Goal: Task Accomplishment & Management: Manage account settings

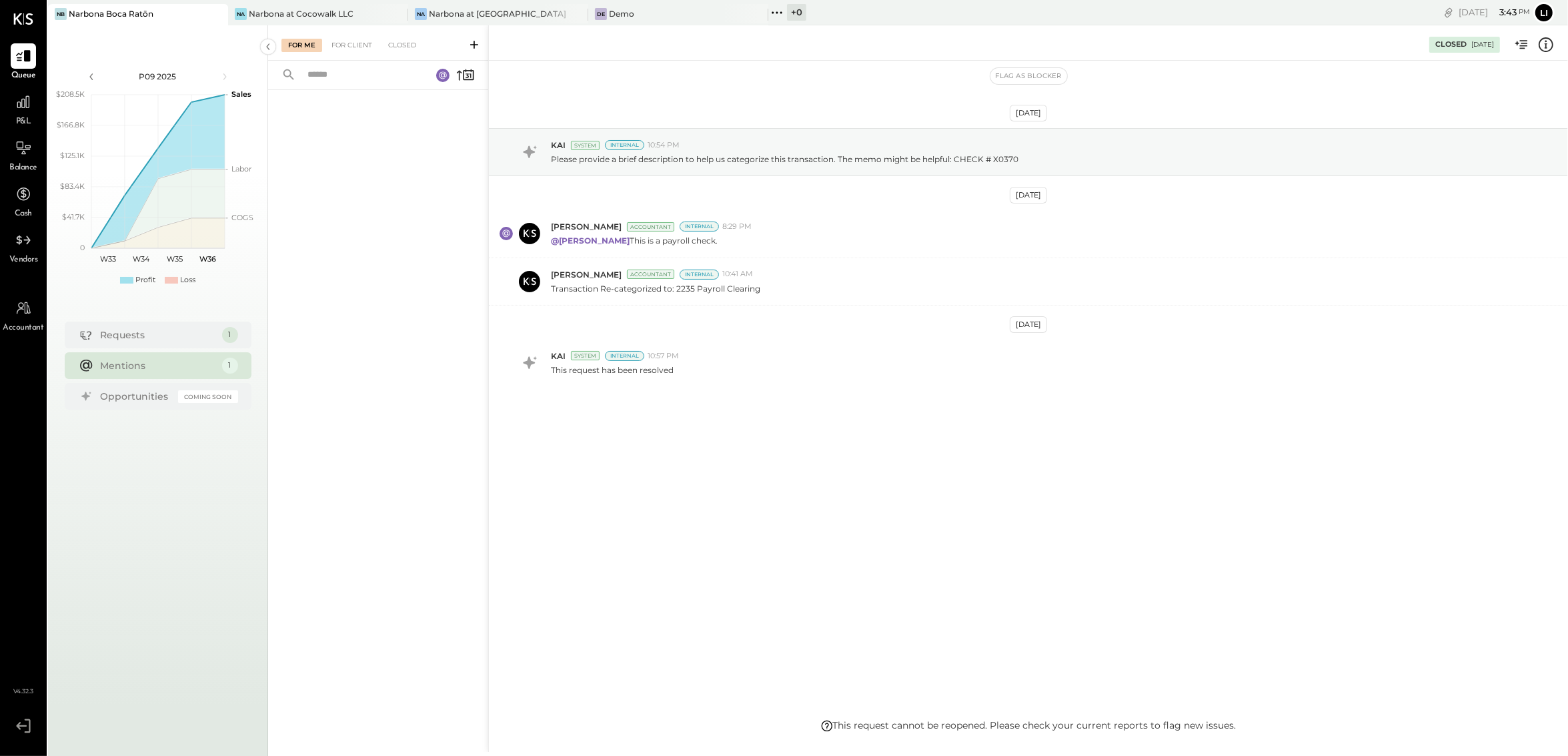
click at [808, 535] on div "[DATE] KAI System Internal 10:54 PM Please provide a brief description to help …" at bounding box center [1028, 390] width 1079 height 658
click at [616, 499] on div "[DATE] KAI System Internal 10:54 PM Please provide a brief description to help …" at bounding box center [1028, 390] width 1079 height 658
click at [809, 460] on div "[DATE] KAI System Internal 10:54 PM Please provide a brief description to help …" at bounding box center [1028, 290] width 1079 height 392
click at [338, 52] on div "For Me For Client Closed" at bounding box center [378, 43] width 220 height 36
click at [334, 47] on div "For Client" at bounding box center [352, 45] width 54 height 13
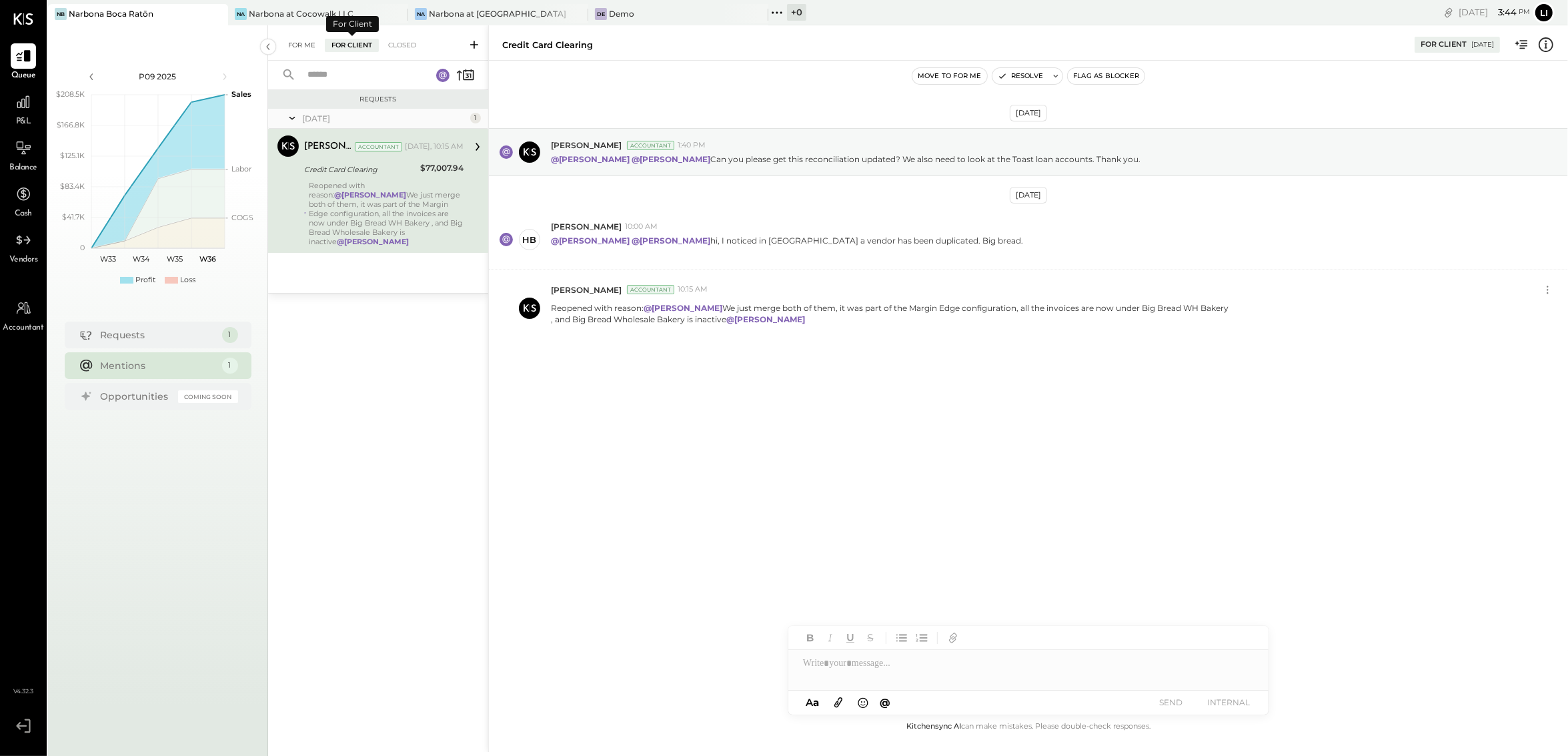
click at [310, 45] on div "For Me" at bounding box center [302, 45] width 40 height 13
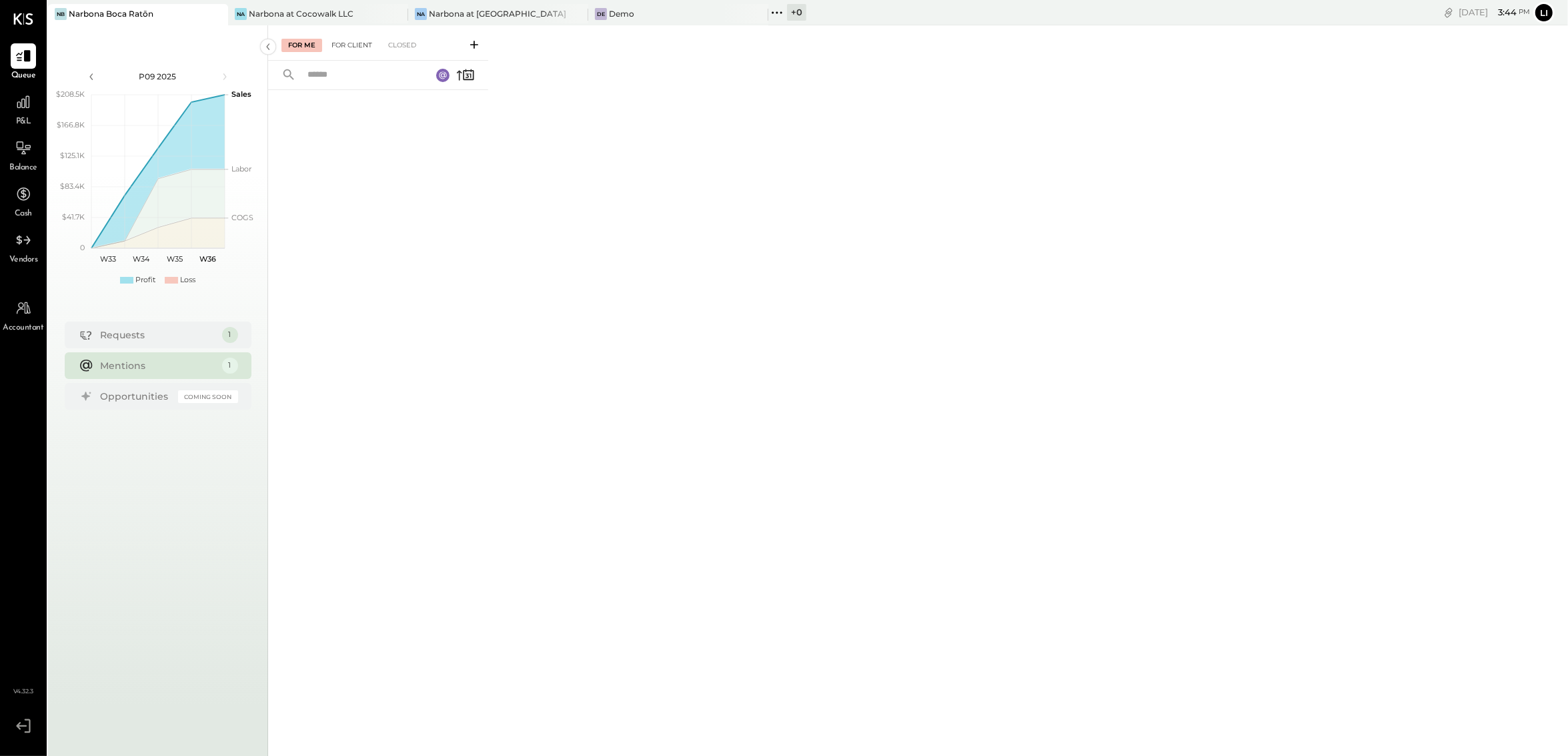
click at [352, 46] on div "For Client" at bounding box center [352, 45] width 54 height 13
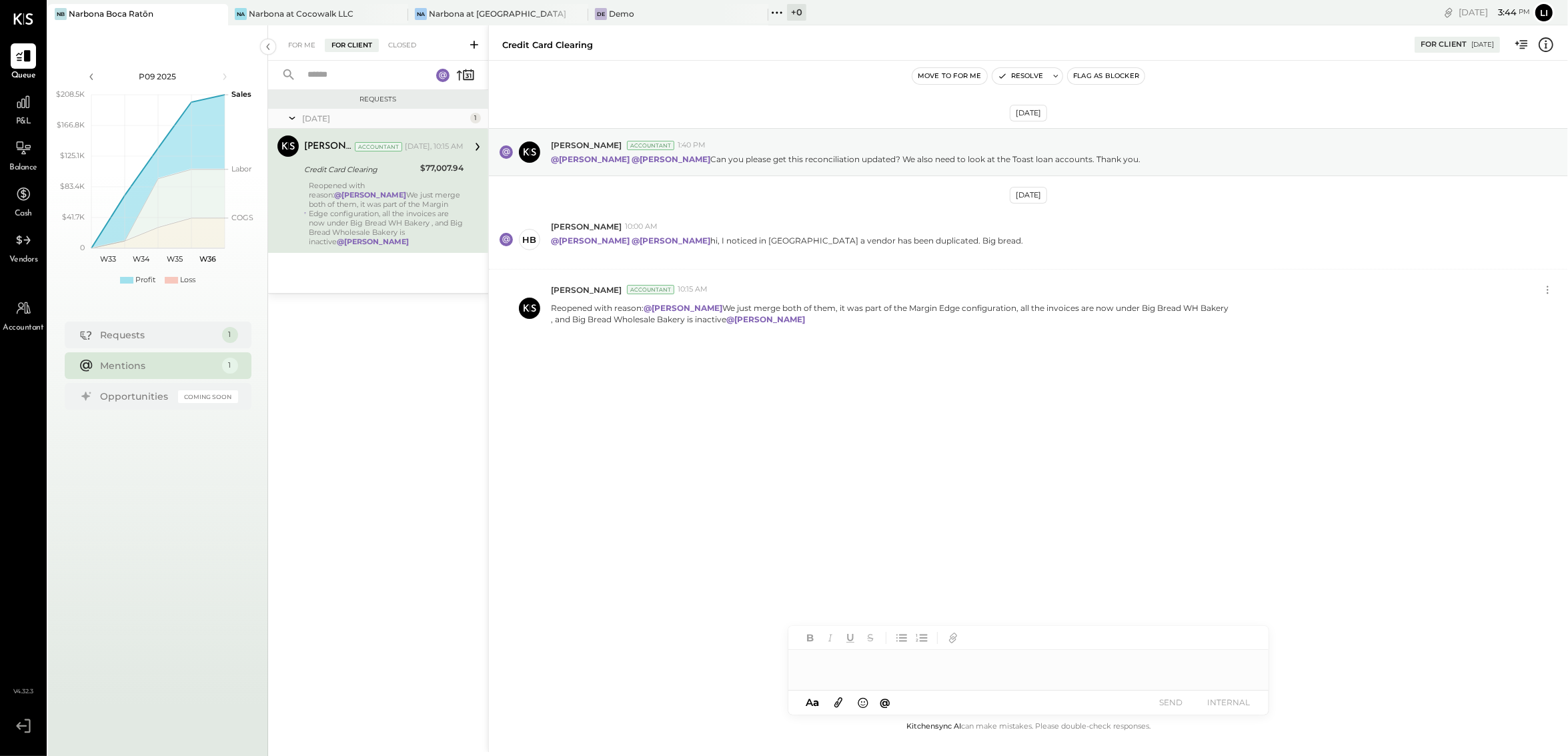
click at [872, 507] on div "[DATE] [PERSON_NAME] Accountant 1:40 PM @[PERSON_NAME] @[PERSON_NAME] Can you p…" at bounding box center [1028, 390] width 1079 height 658
click at [388, 47] on div "Closed" at bounding box center [402, 45] width 41 height 13
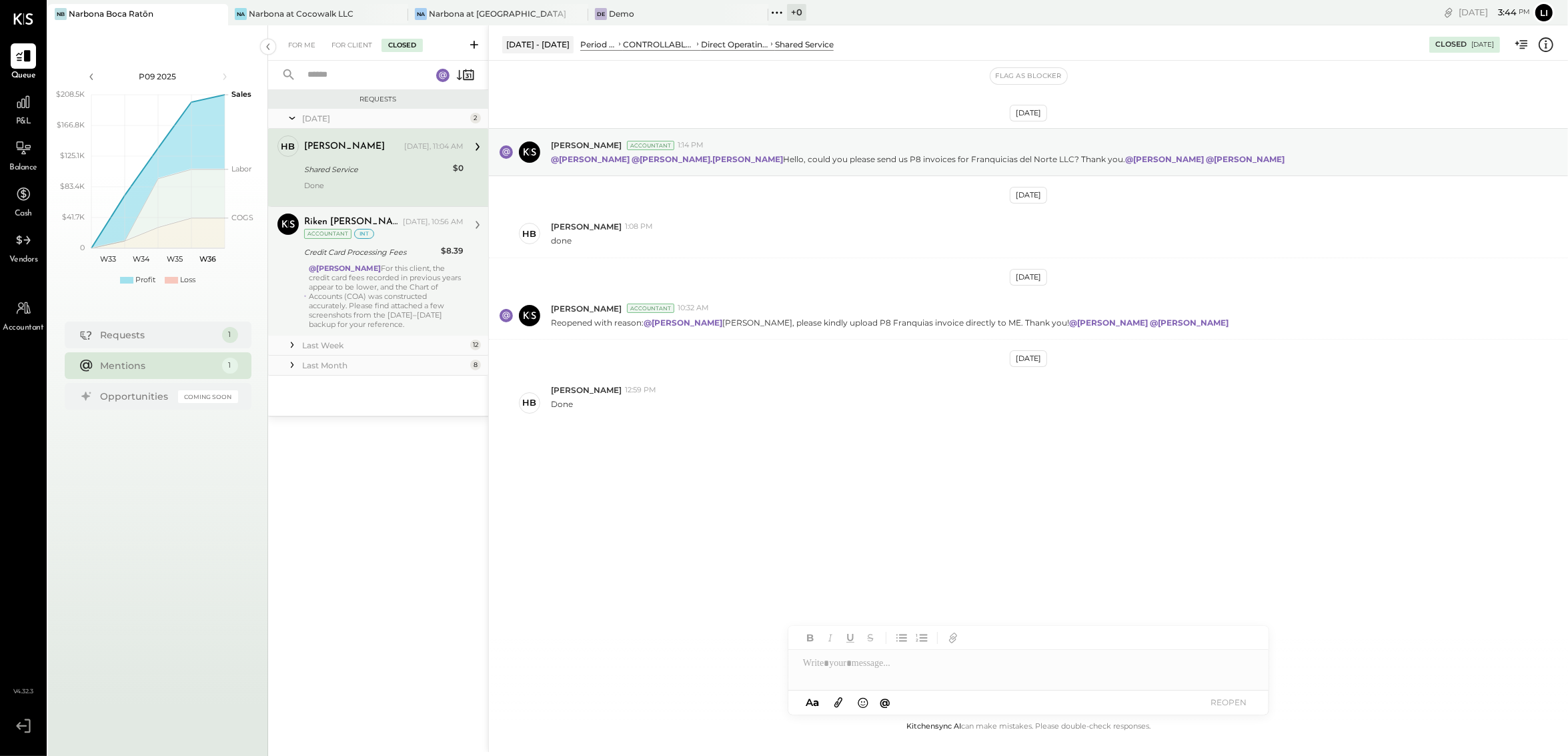
click at [389, 276] on div "@[PERSON_NAME] For this client, the credit card fees recorded in previous years…" at bounding box center [387, 295] width 155 height 65
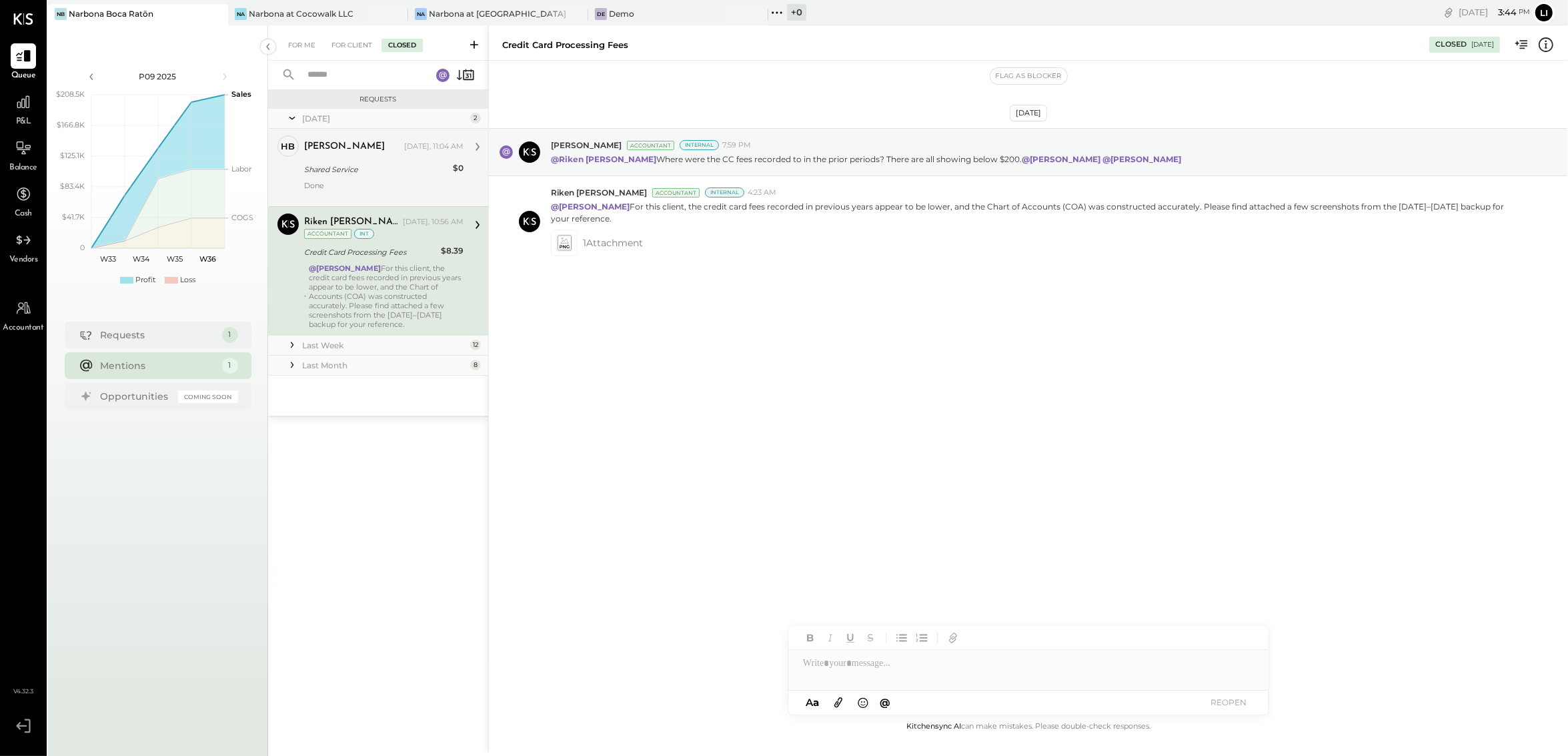
click at [382, 154] on div "[PERSON_NAME] [DATE], 11:04 AM" at bounding box center [384, 146] width 160 height 19
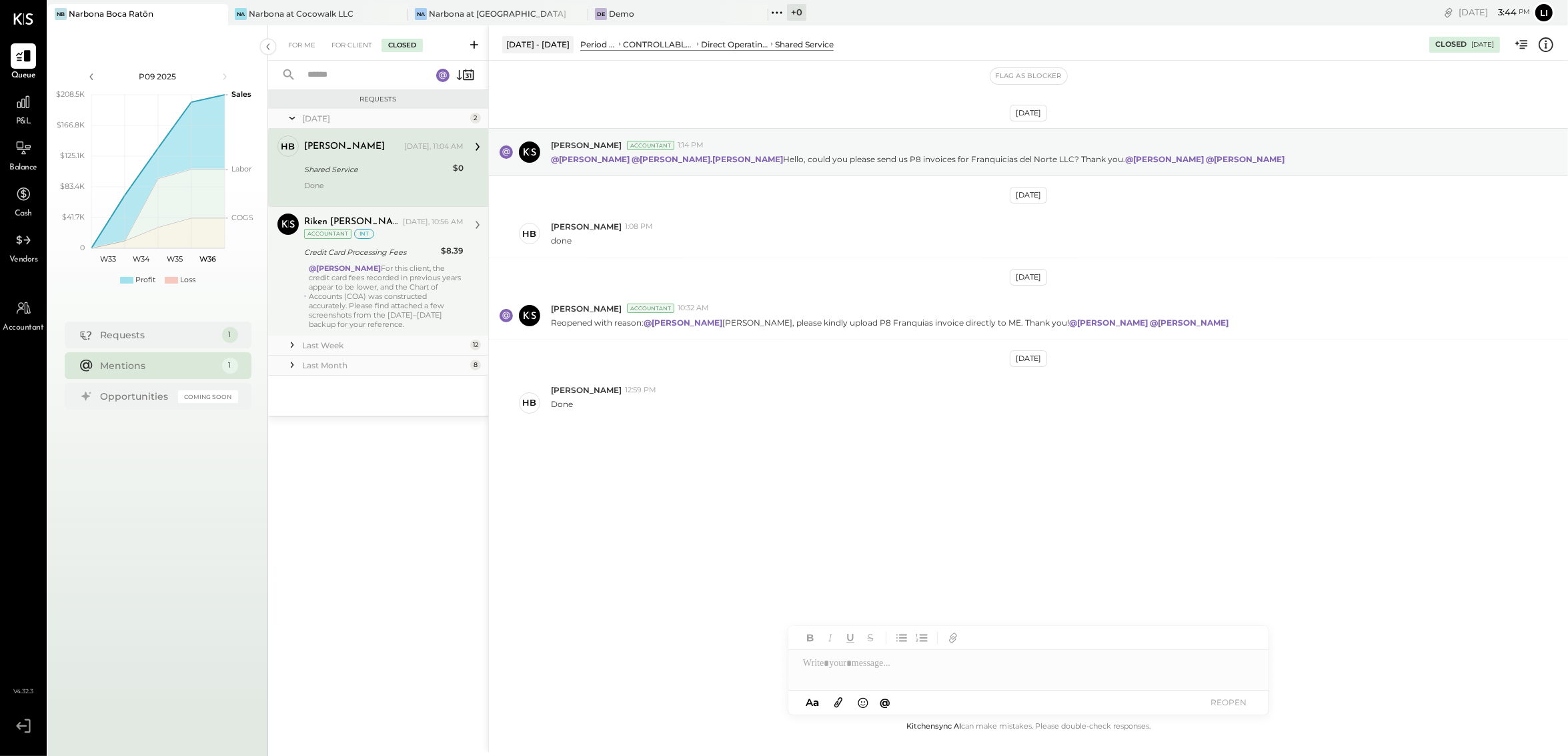
click at [354, 297] on div "@[PERSON_NAME] For this client, the credit card fees recorded in previous years…" at bounding box center [387, 295] width 155 height 65
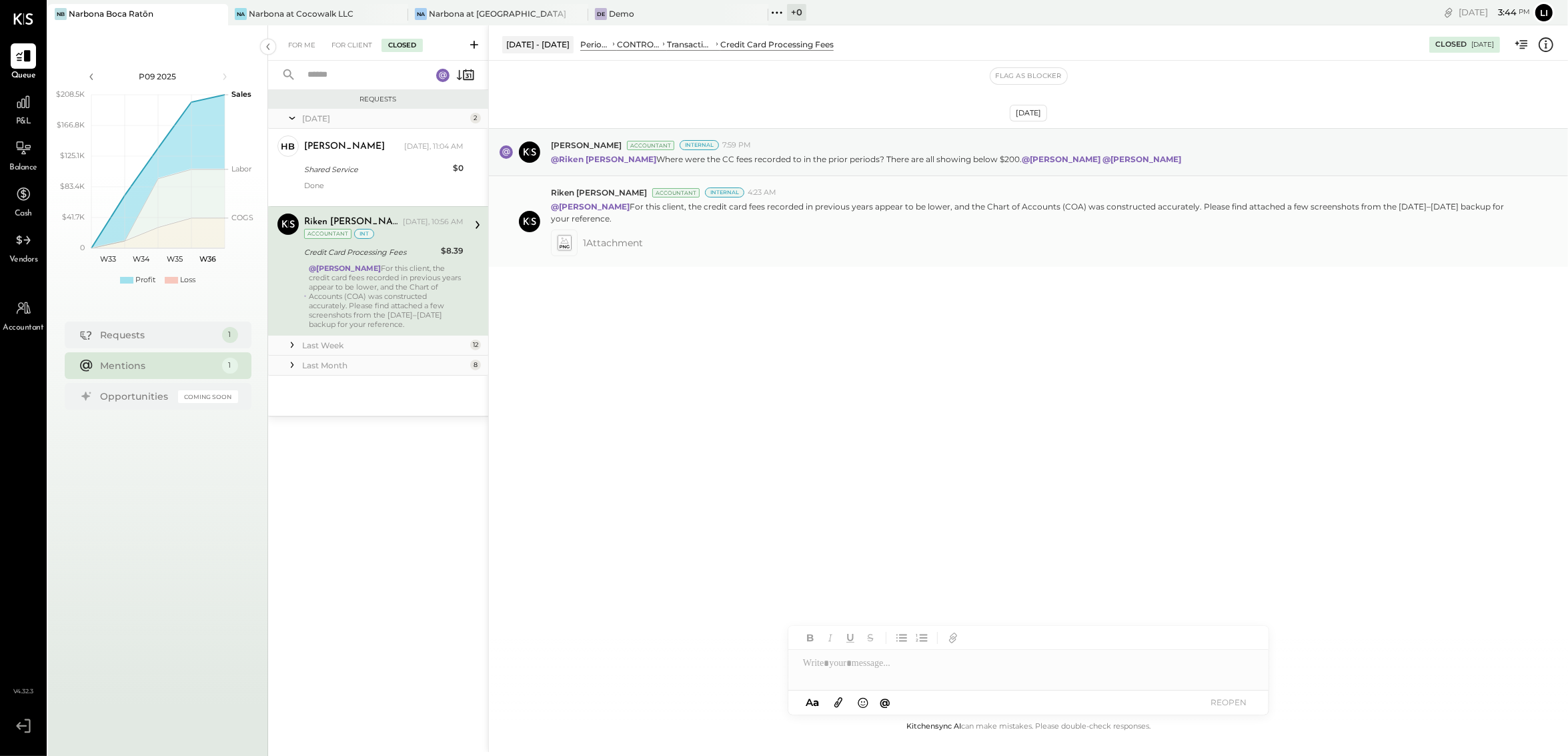
click at [559, 245] on icon at bounding box center [564, 243] width 14 height 15
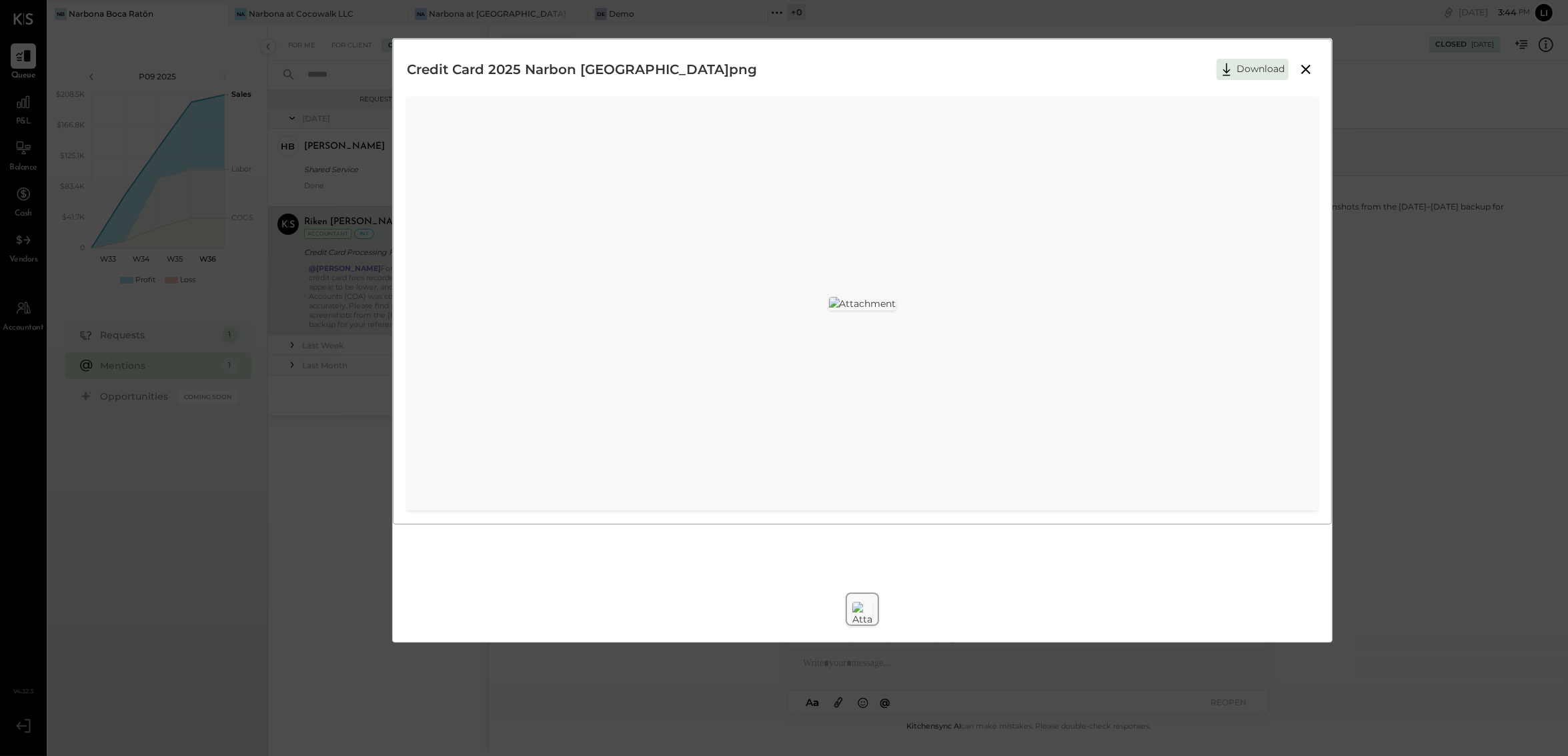
click at [1310, 66] on icon at bounding box center [1306, 69] width 16 height 16
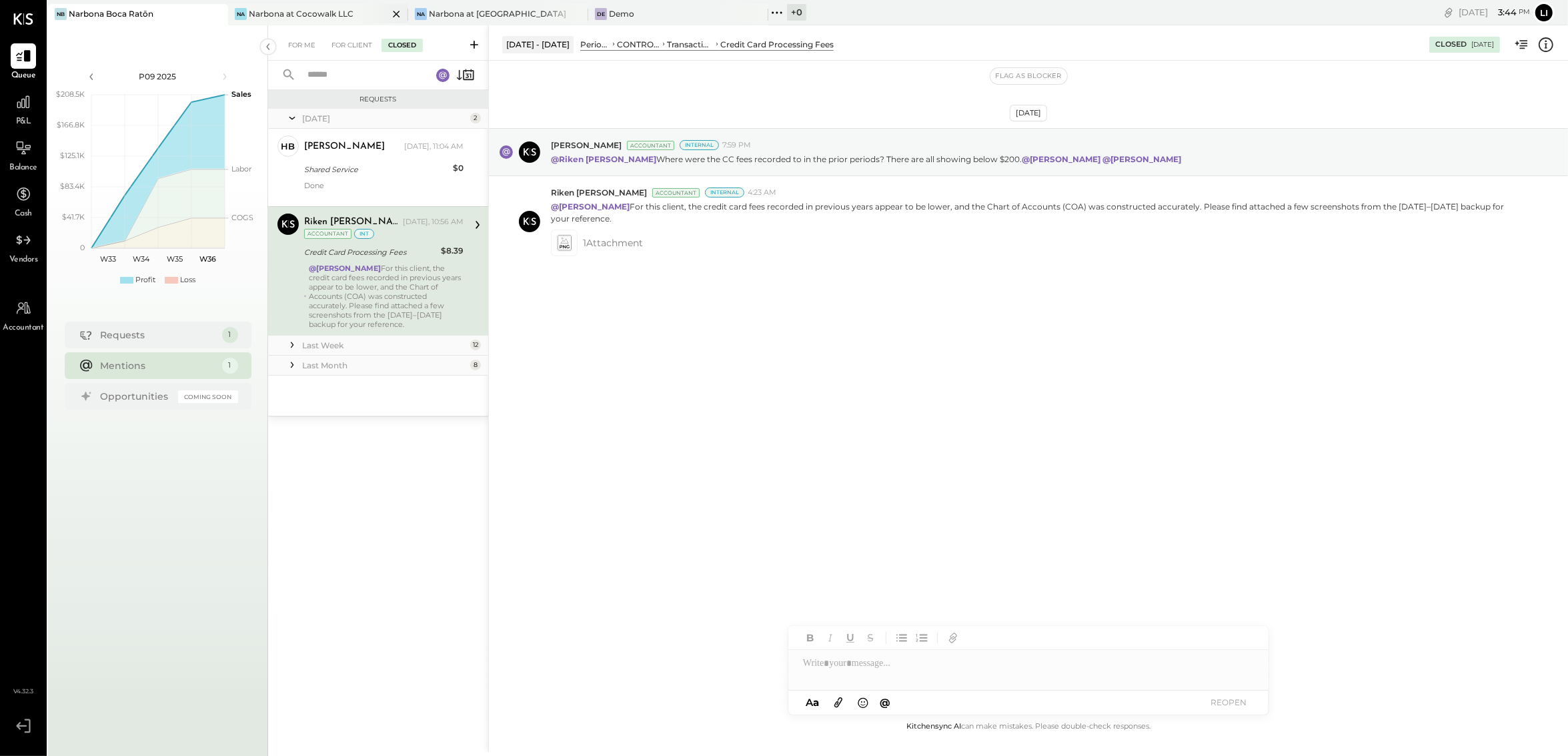
click at [325, 18] on div "Narbona at Cocowalk LLC" at bounding box center [301, 14] width 105 height 12
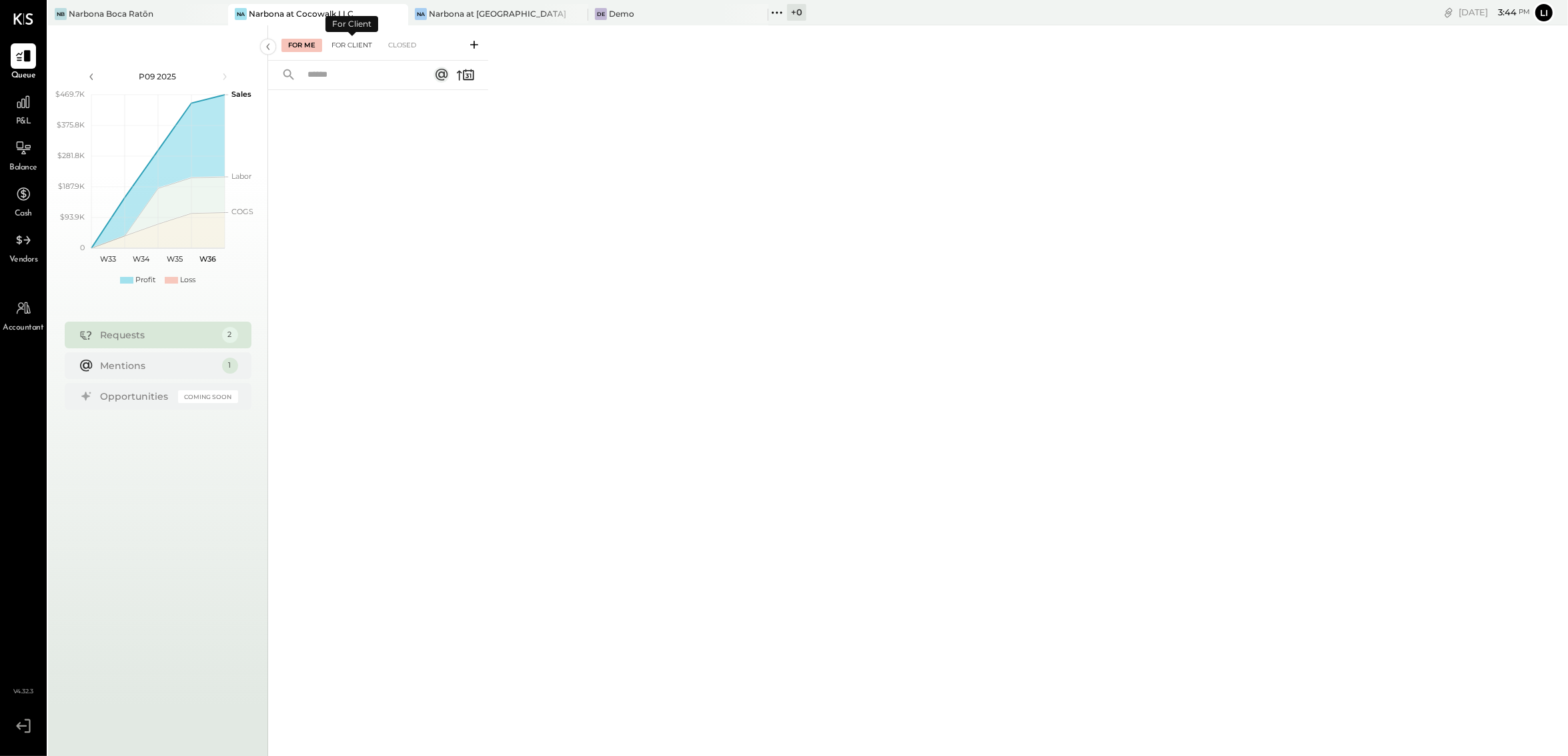
click at [351, 45] on div "For Client" at bounding box center [352, 45] width 54 height 13
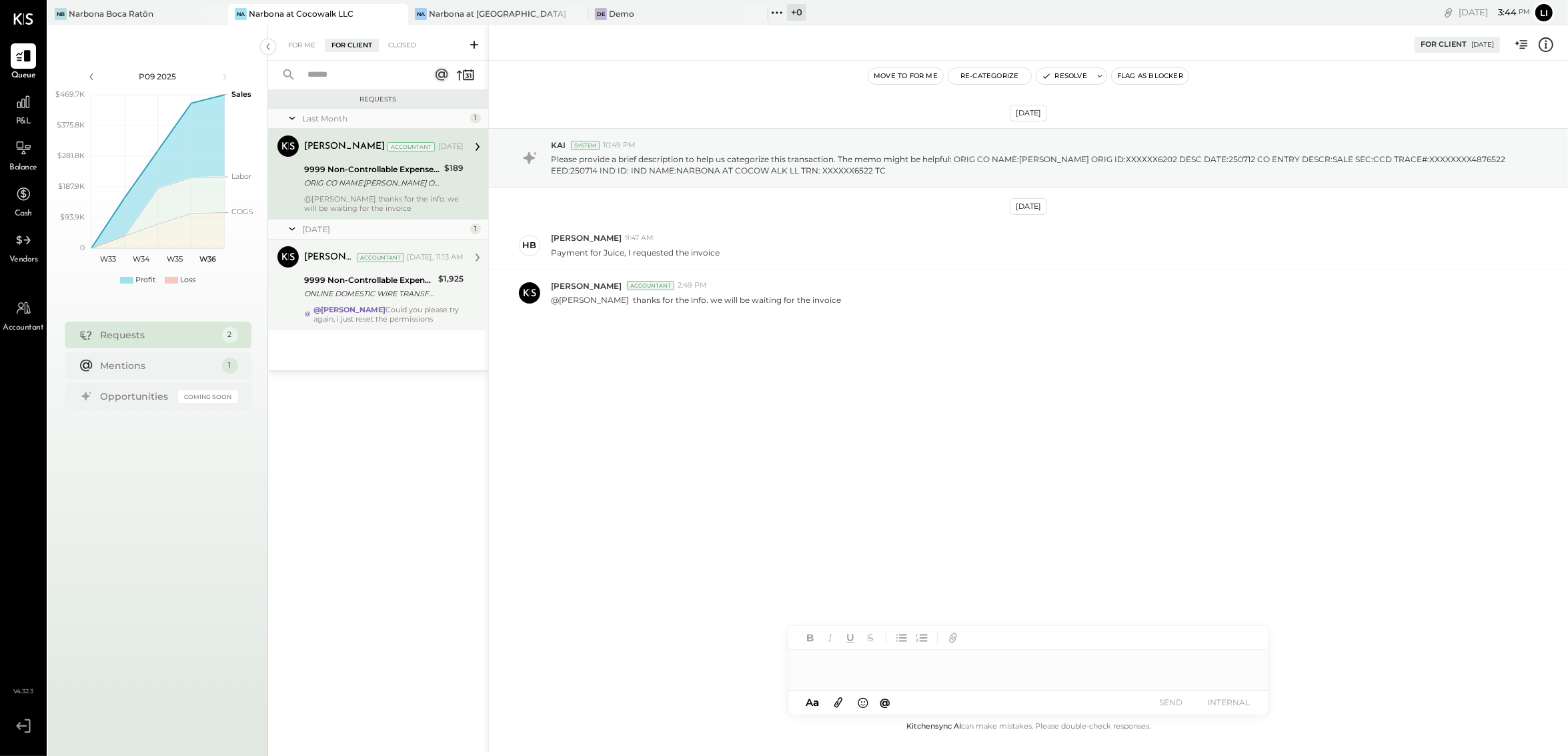
click at [370, 285] on div "9999 Non-Controllable Expenses:Other Income and Expenses:To Be Classified P&L" at bounding box center [369, 280] width 130 height 13
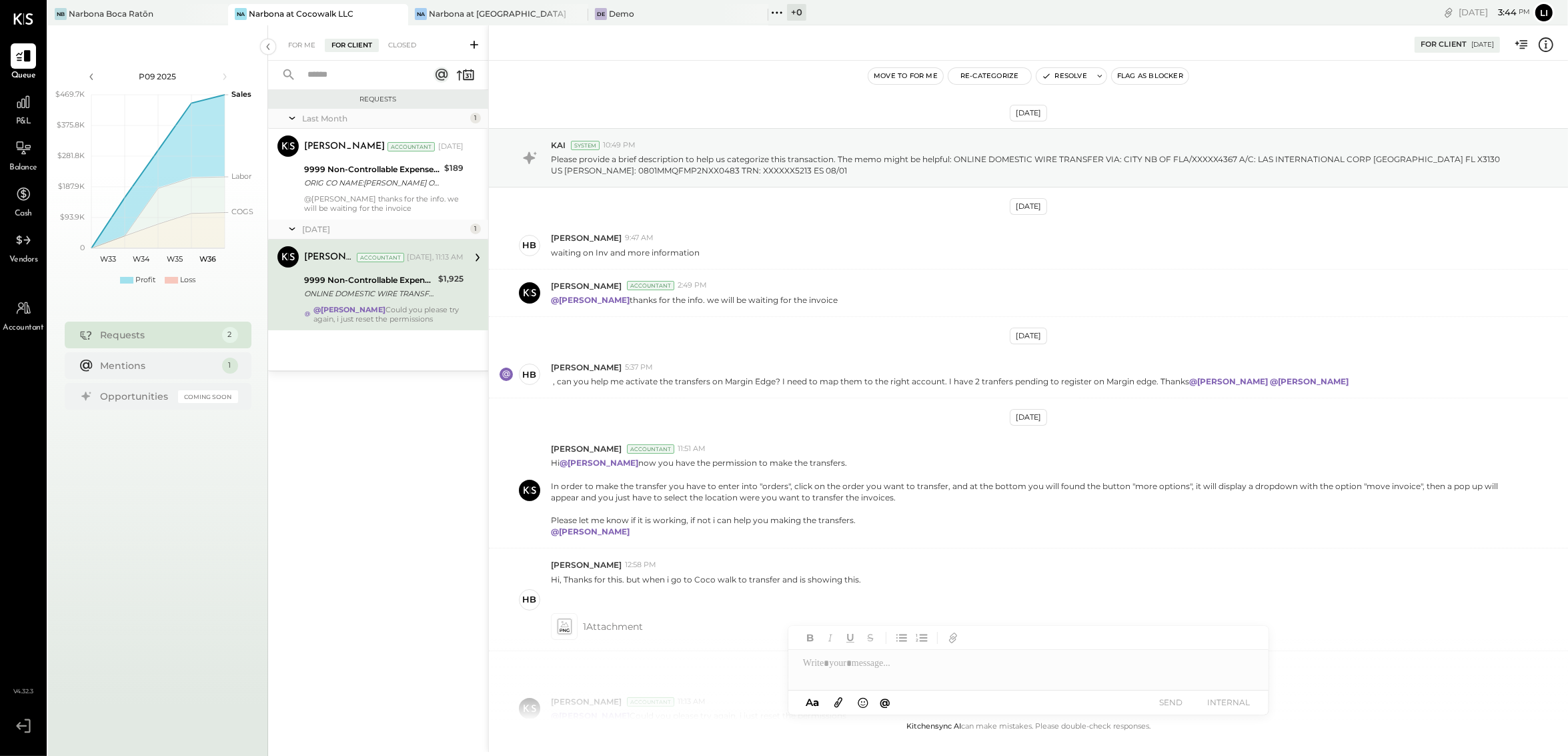
scroll to position [115, 0]
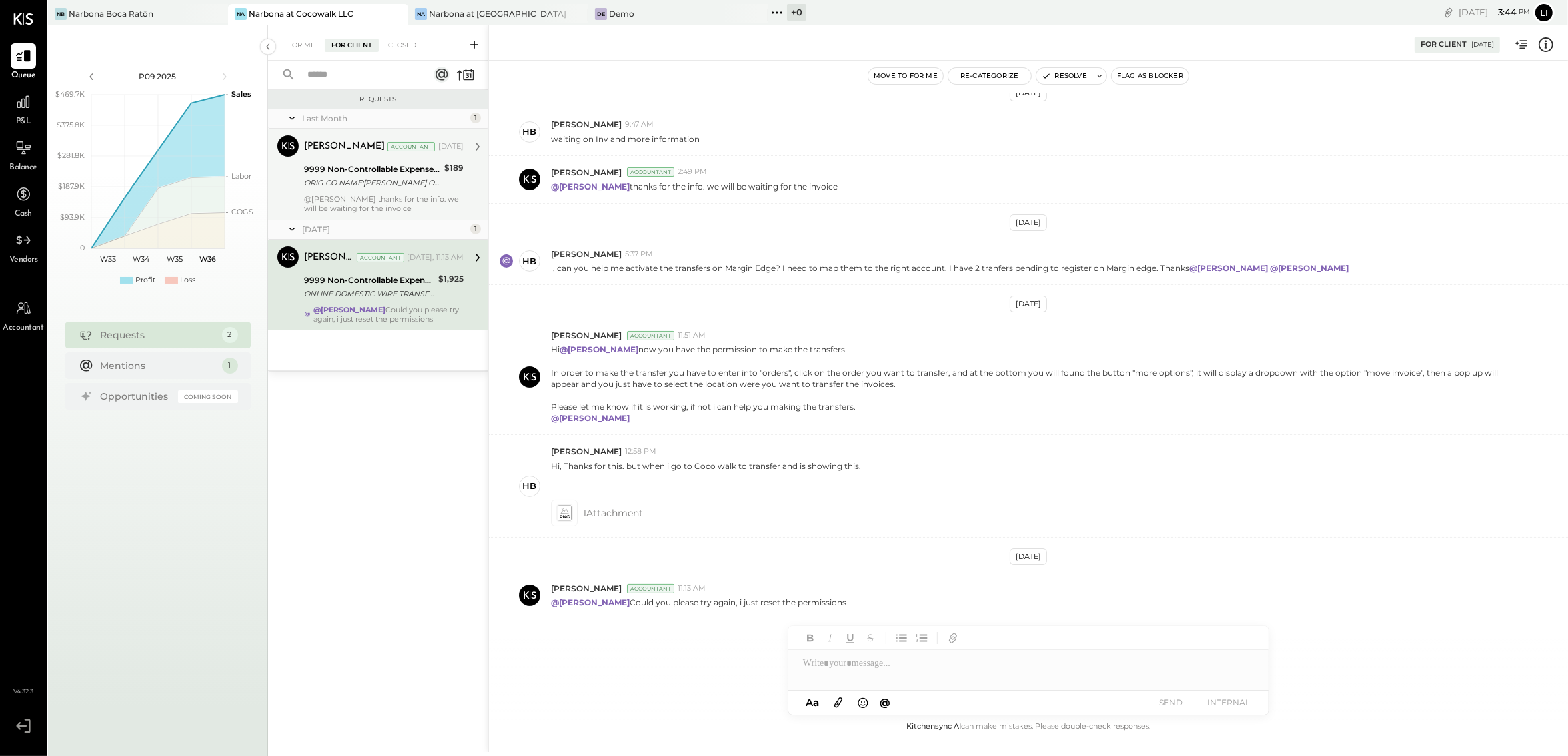
click at [335, 212] on div "[PERSON_NAME] Accountant [PERSON_NAME] Accountant [DATE] 9999 Non-Controllable …" at bounding box center [378, 174] width 220 height 90
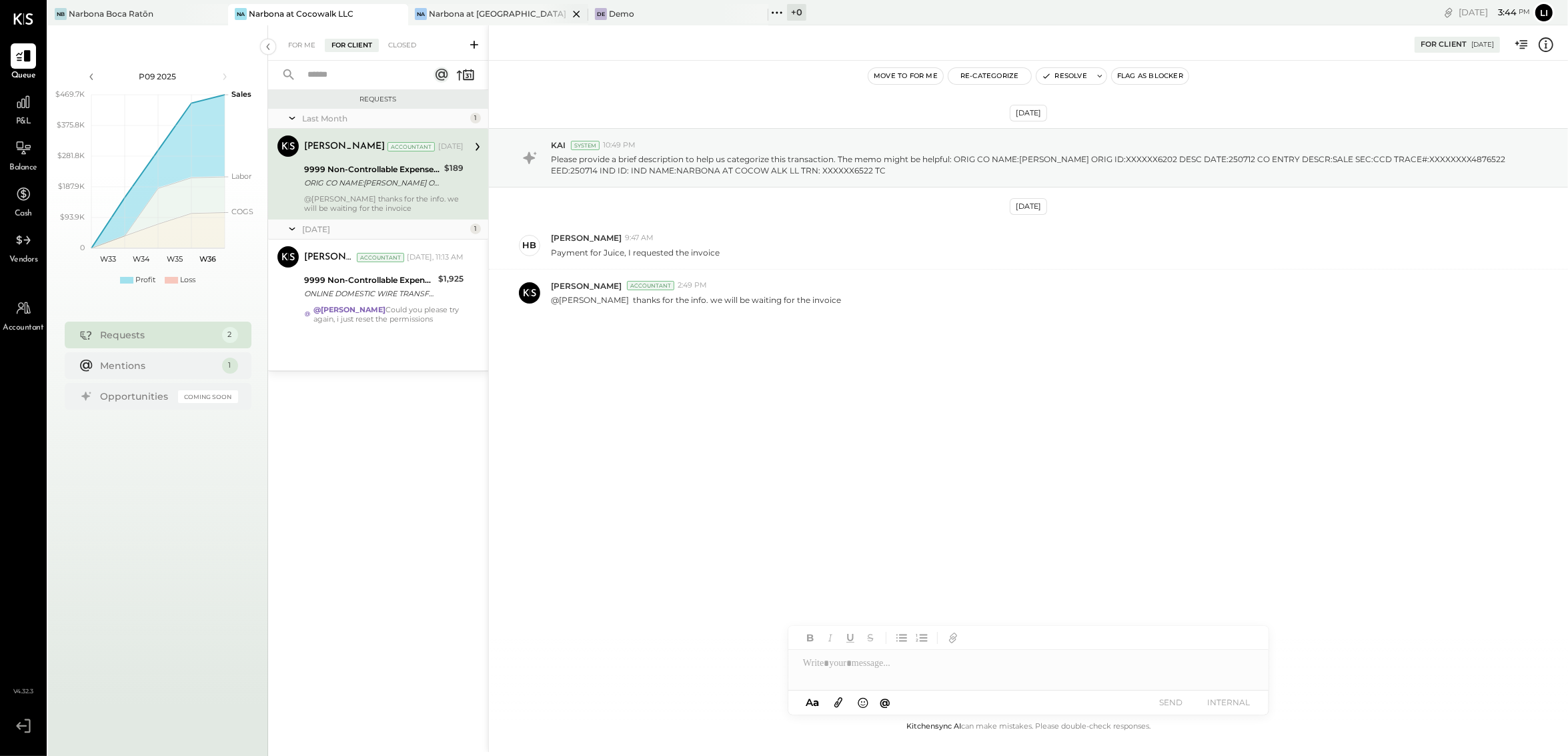
click at [463, 11] on div "Narbona at [GEOGRAPHIC_DATA] LLC" at bounding box center [498, 14] width 139 height 12
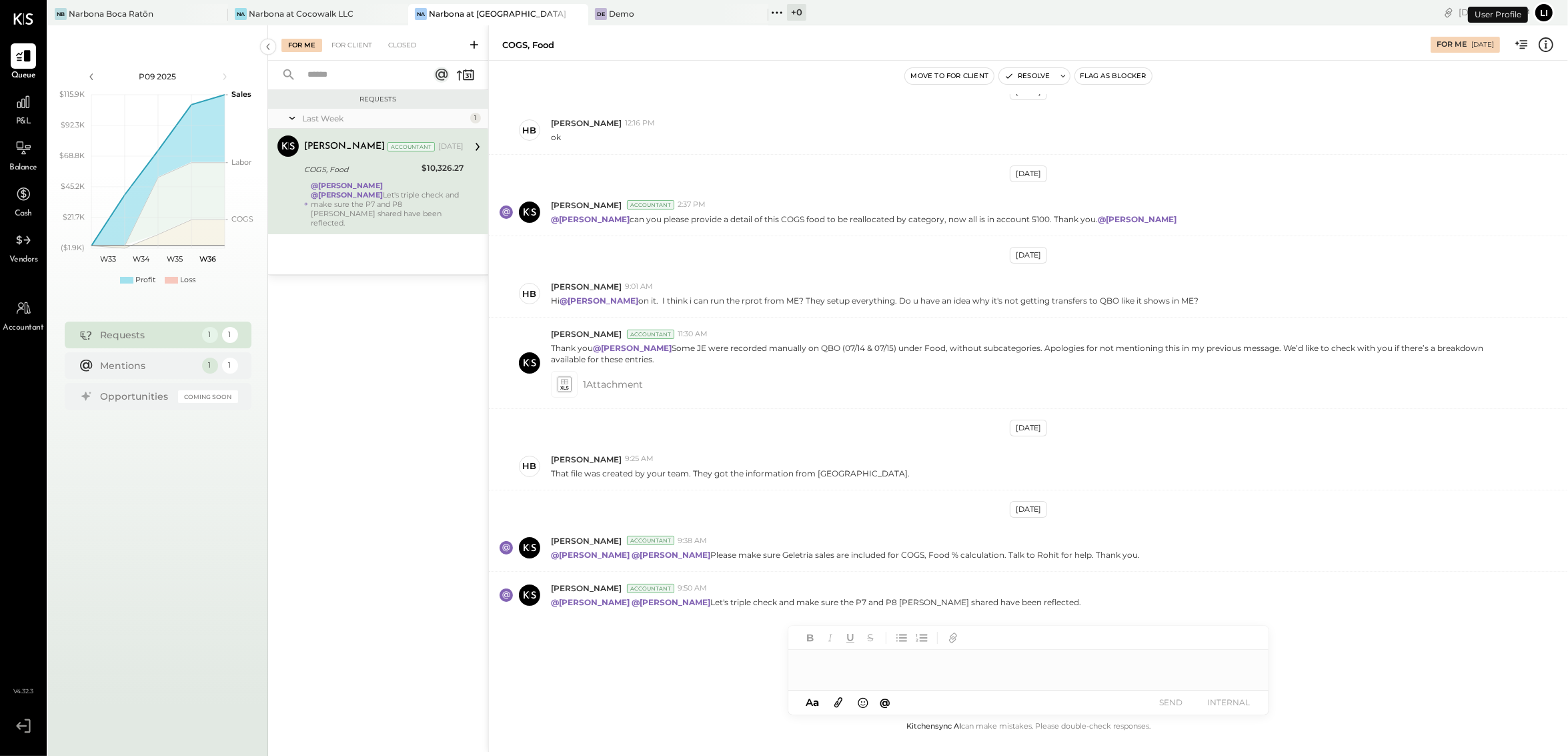
scroll to position [106, 0]
click at [443, 373] on div "Requests Last Week 1 [PERSON_NAME] Accountant [PERSON_NAME] Accountant [DATE] C…" at bounding box center [378, 402] width 220 height 624
click at [350, 46] on div "For Client" at bounding box center [352, 45] width 54 height 13
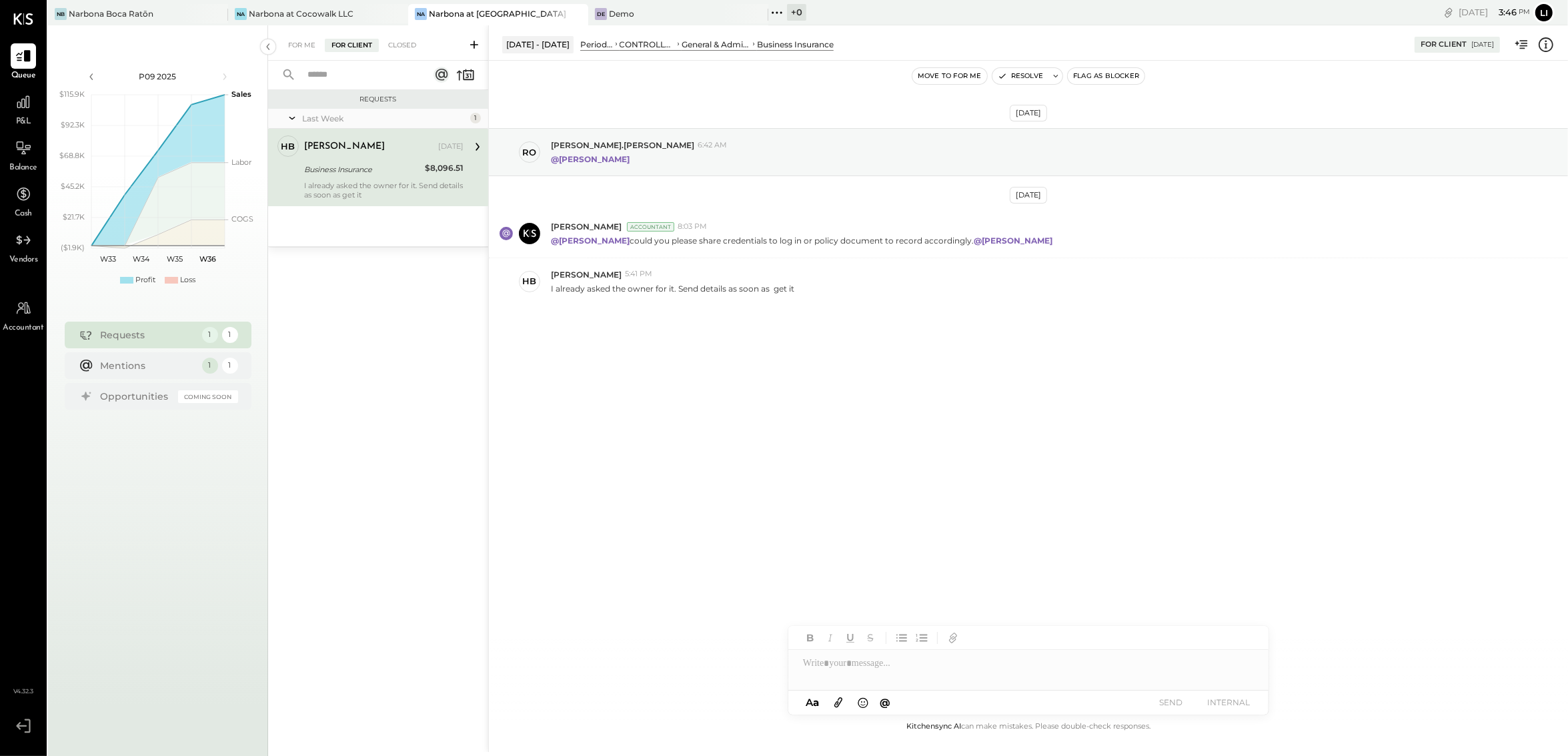
click at [687, 416] on div "[DATE] ro [PERSON_NAME].[PERSON_NAME] 6:42 AM @[PERSON_NAME] [DATE] [PERSON_NAM…" at bounding box center [1028, 390] width 1079 height 658
